Goal: Task Accomplishment & Management: Manage account settings

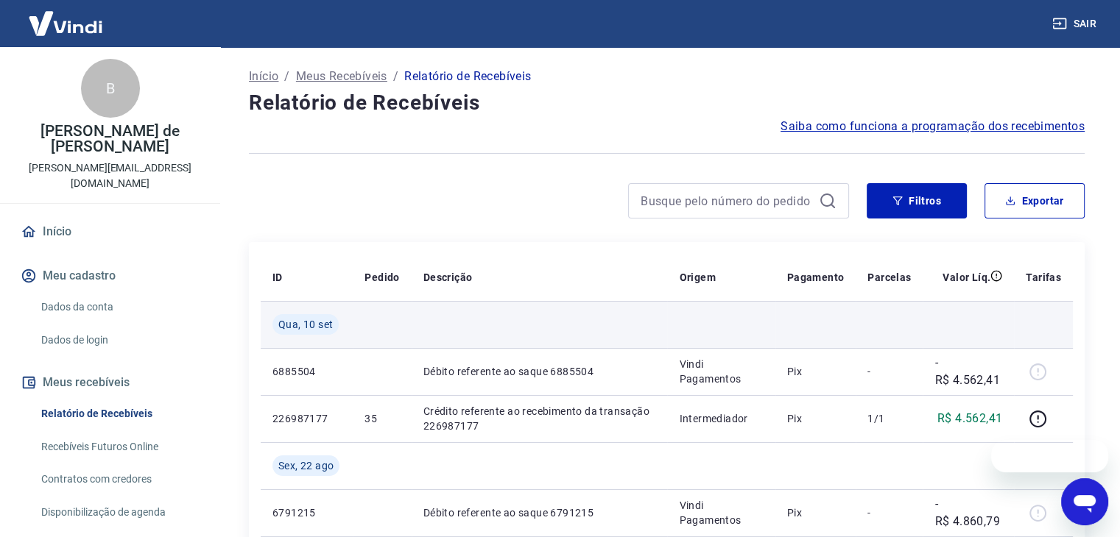
scroll to position [147, 0]
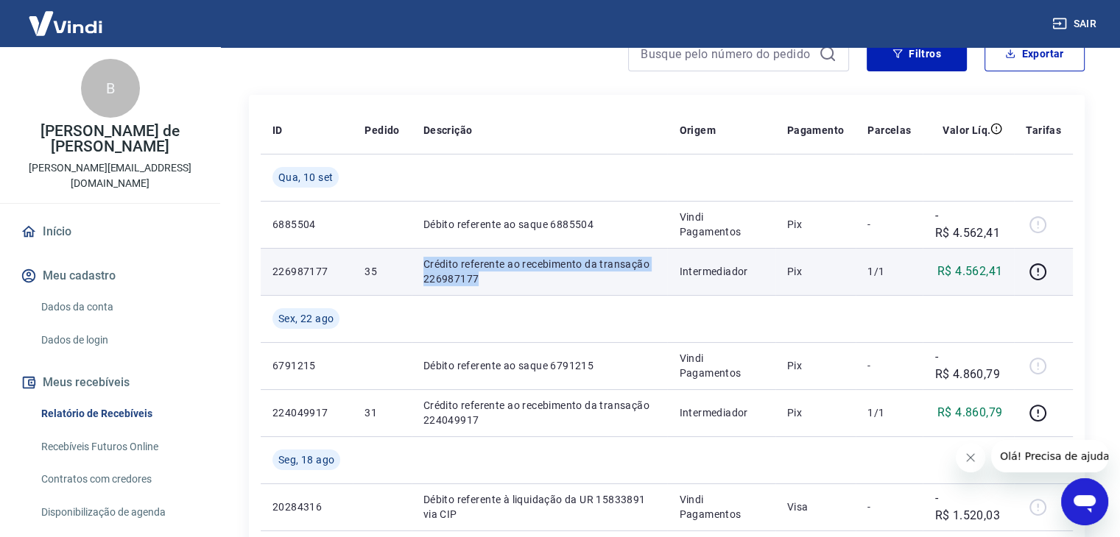
drag, startPoint x: 423, startPoint y: 265, endPoint x: 492, endPoint y: 288, distance: 72.9
click at [492, 288] on td "Crédito referente ao recebimento da transação 226987177" at bounding box center [540, 271] width 256 height 47
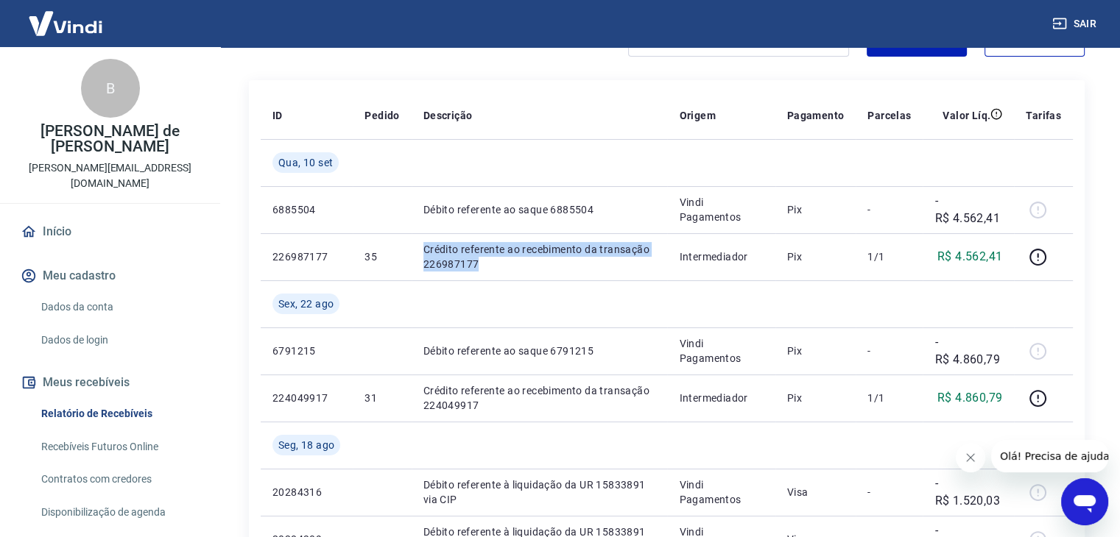
scroll to position [0, 0]
